Goal: Navigation & Orientation: Find specific page/section

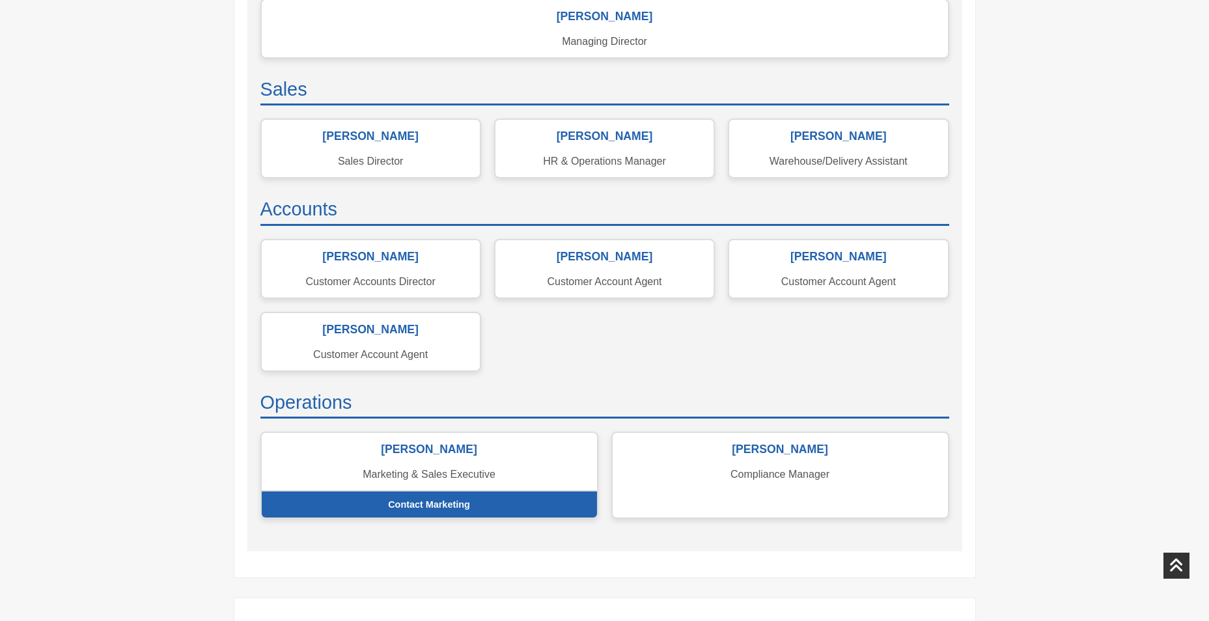
scroll to position [391, 0]
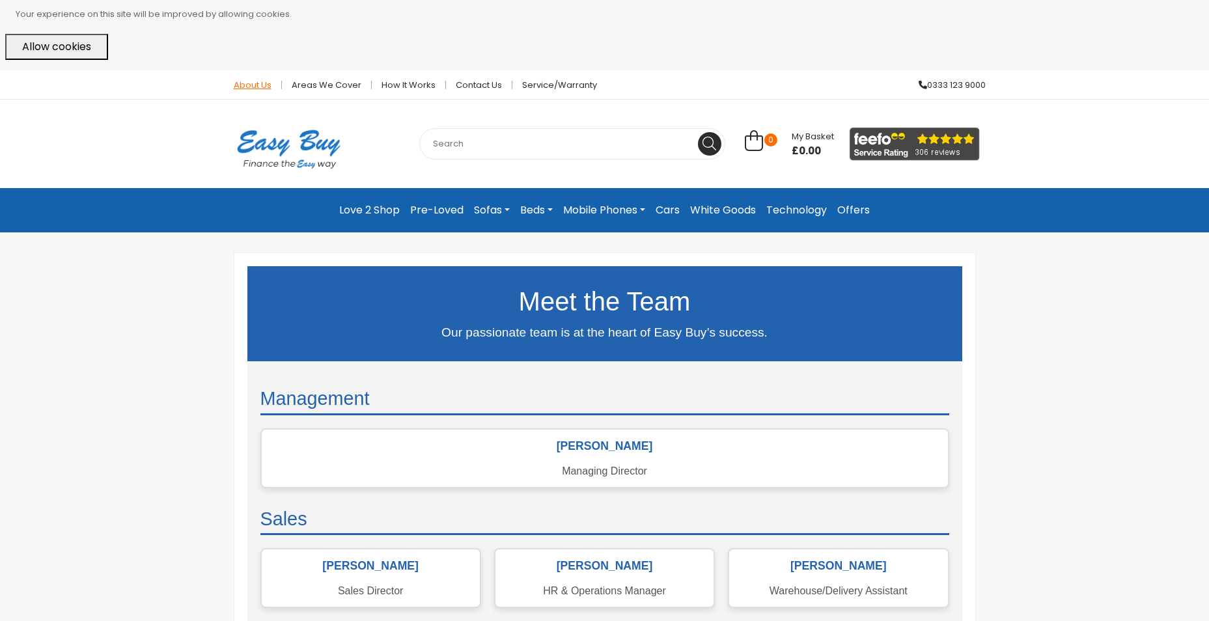
click at [253, 85] on link "About Us" at bounding box center [253, 85] width 58 height 8
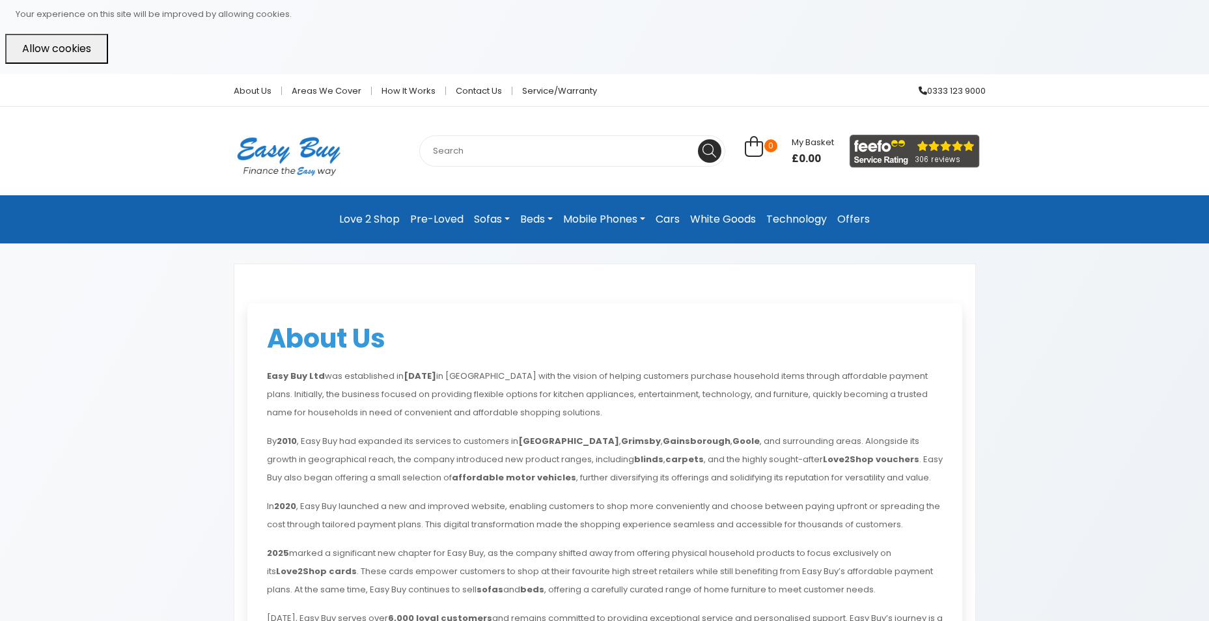
click at [673, 216] on link "Cars" at bounding box center [668, 219] width 35 height 27
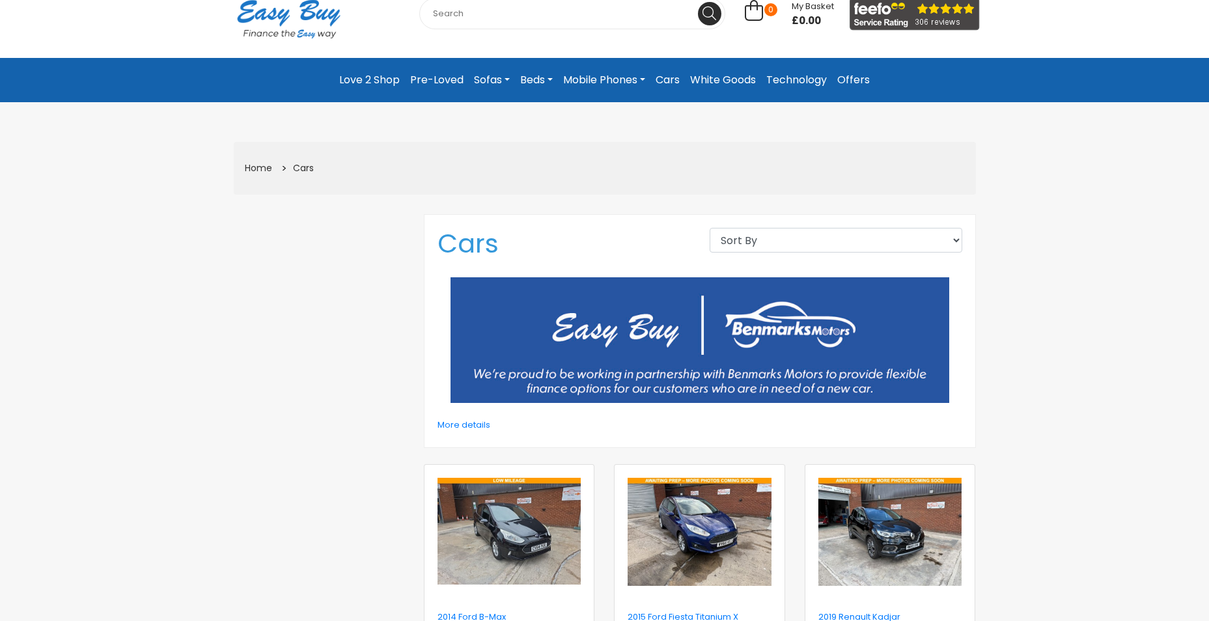
scroll to position [65, 0]
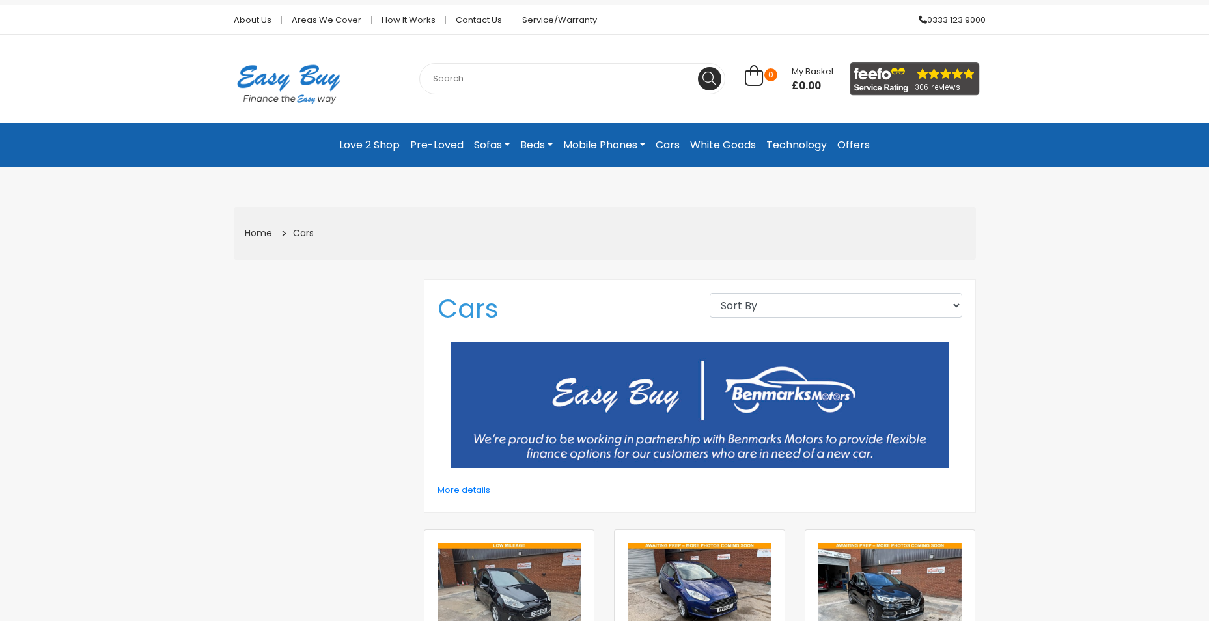
click at [432, 144] on link "Pre-Loved" at bounding box center [437, 145] width 64 height 23
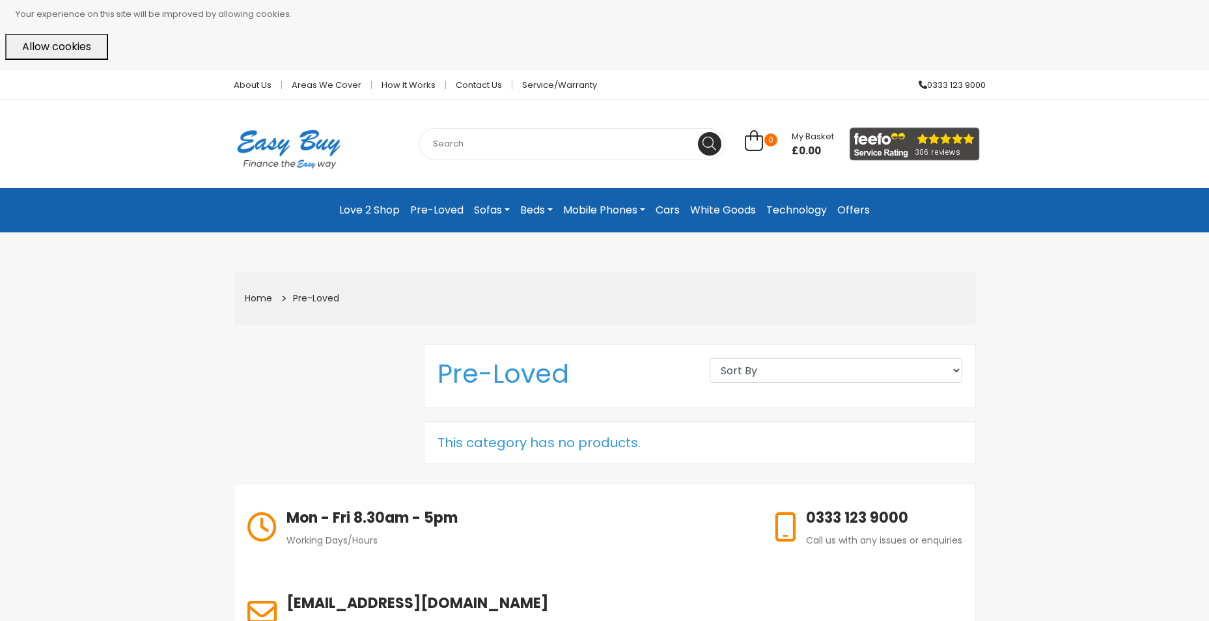
click at [294, 148] on img at bounding box center [289, 149] width 130 height 73
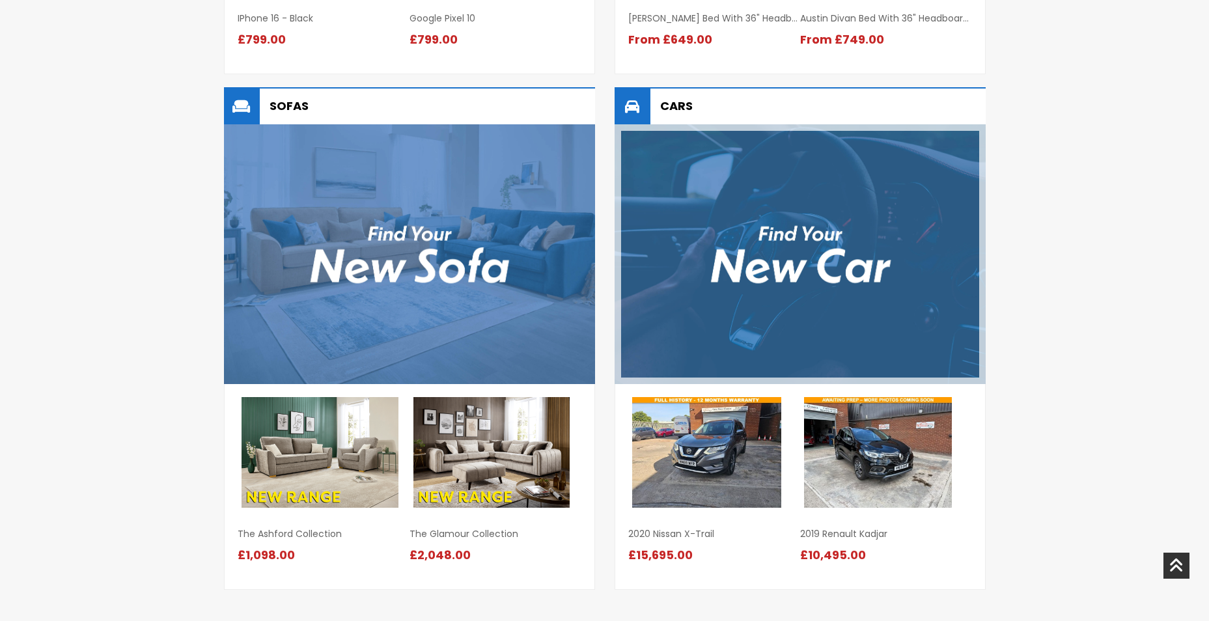
scroll to position [1313, 0]
click at [666, 239] on img at bounding box center [800, 254] width 371 height 260
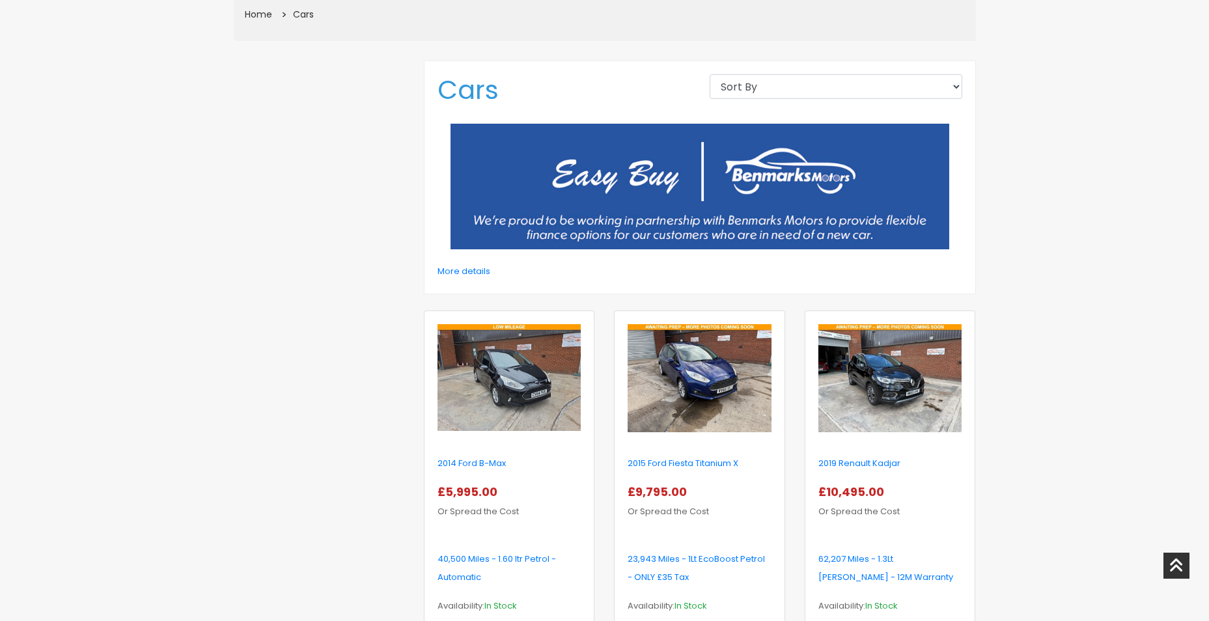
scroll to position [130, 0]
